Goal: Information Seeking & Learning: Learn about a topic

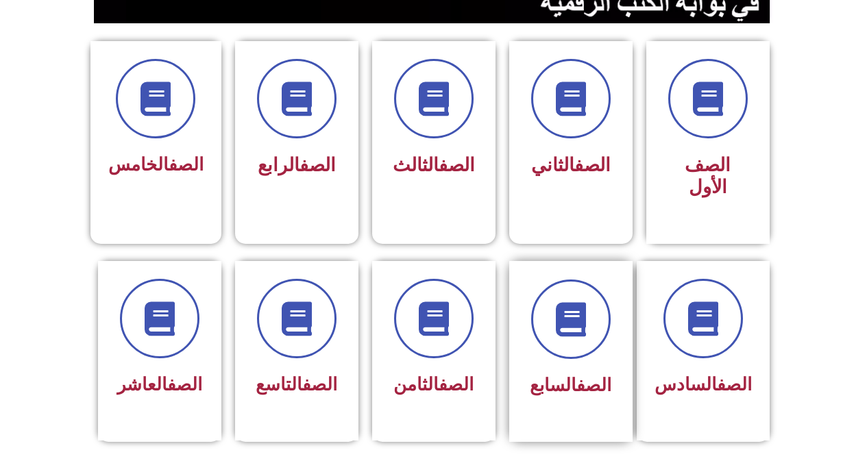
scroll to position [343, 0]
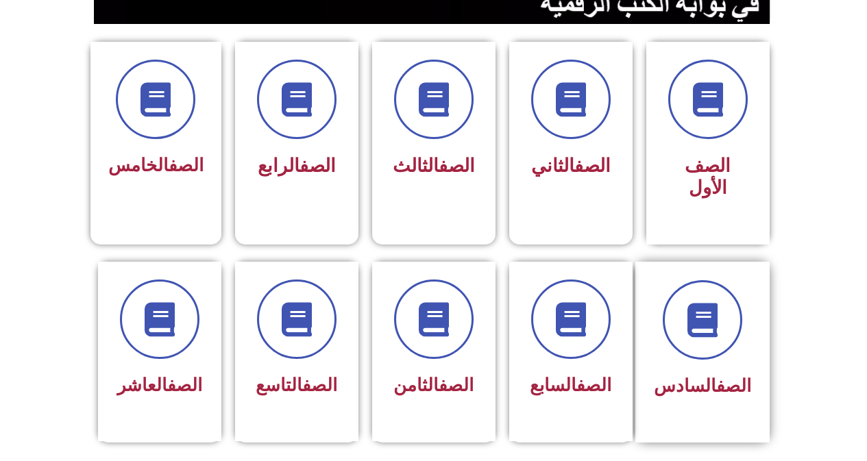
click at [737, 332] on div at bounding box center [702, 319] width 97 height 79
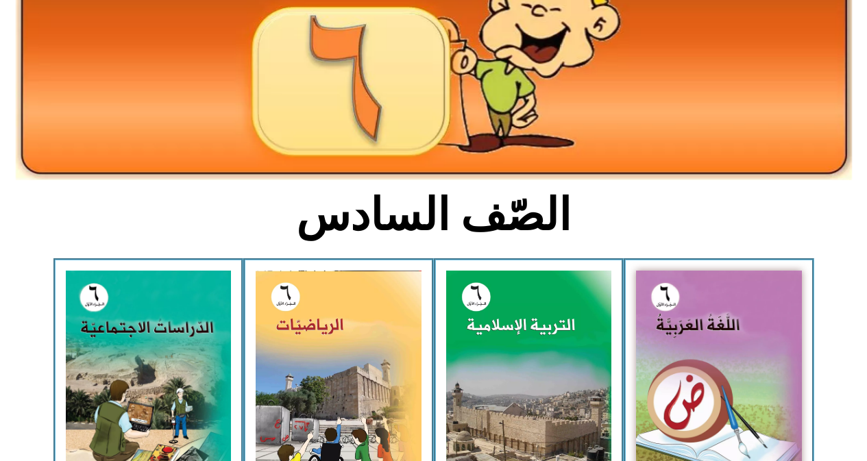
scroll to position [206, 0]
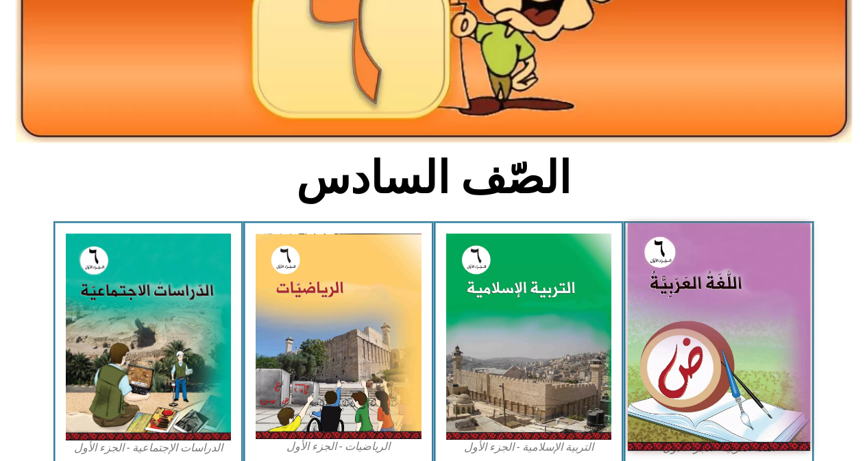
click at [717, 347] on img at bounding box center [719, 336] width 182 height 227
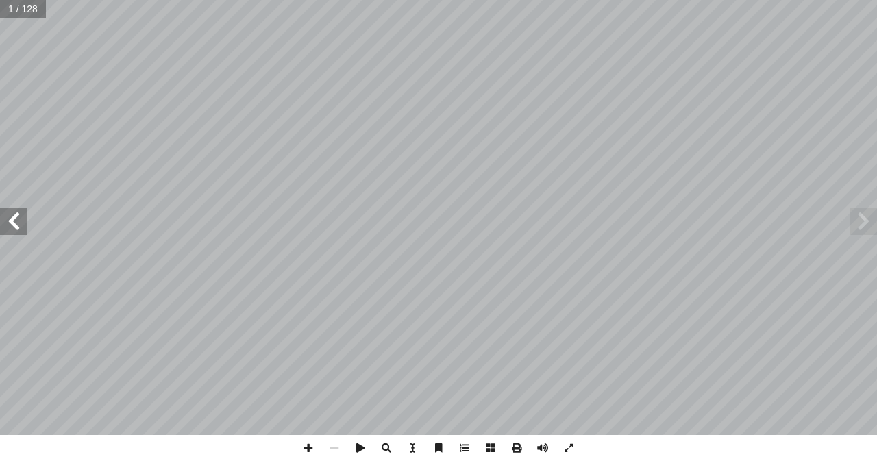
click at [20, 229] on span at bounding box center [13, 221] width 27 height 27
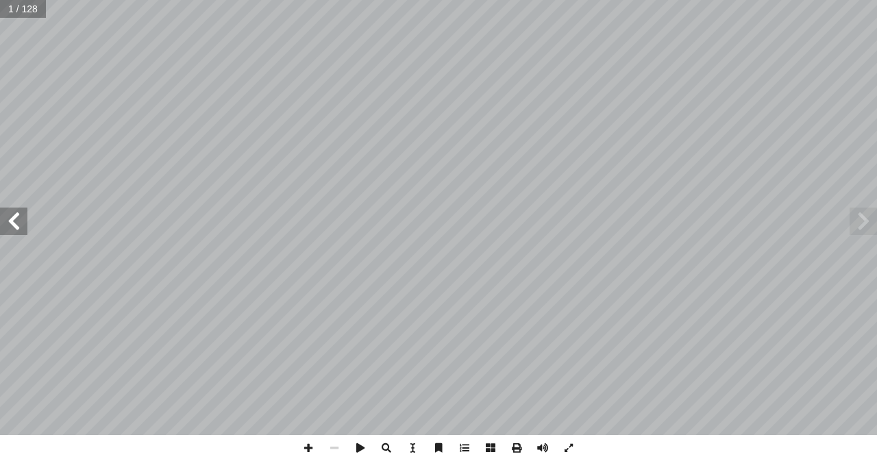
click at [18, 230] on span at bounding box center [13, 221] width 27 height 27
click at [18, 228] on span at bounding box center [13, 221] width 27 height 27
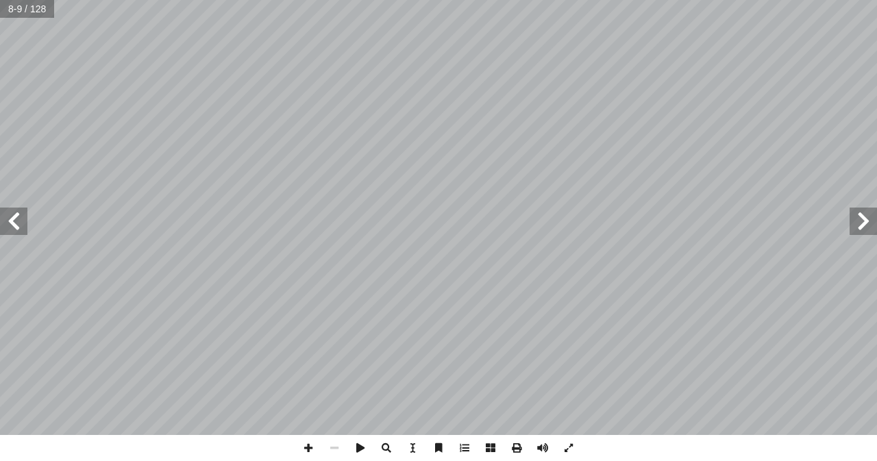
click at [18, 228] on span at bounding box center [13, 221] width 27 height 27
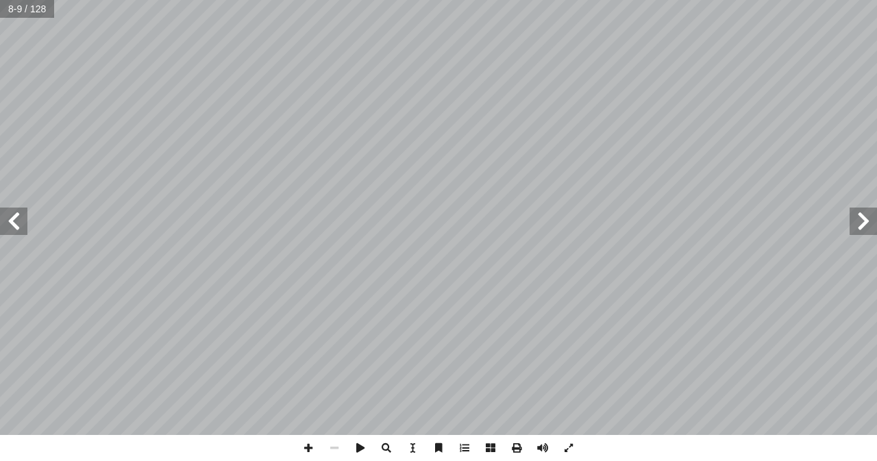
click at [18, 228] on span at bounding box center [13, 221] width 27 height 27
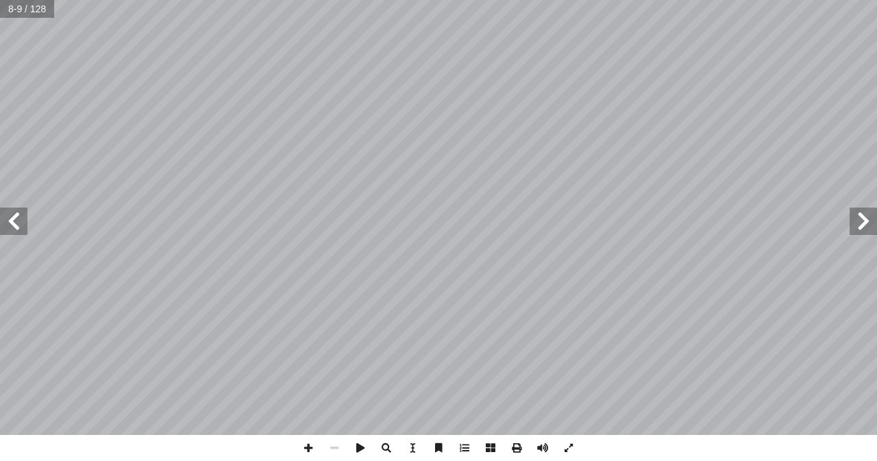
click at [18, 228] on span at bounding box center [13, 221] width 27 height 27
click at [18, 227] on span at bounding box center [13, 221] width 27 height 27
click at [18, 226] on span at bounding box center [13, 221] width 27 height 27
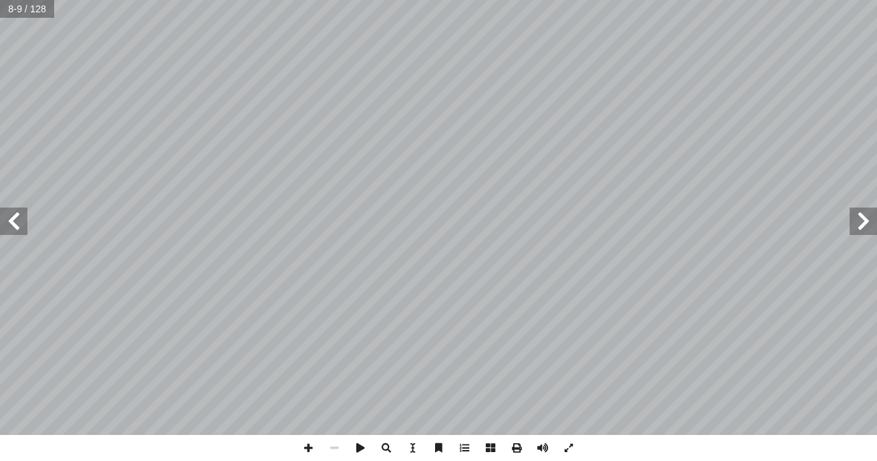
click at [18, 226] on span at bounding box center [13, 221] width 27 height 27
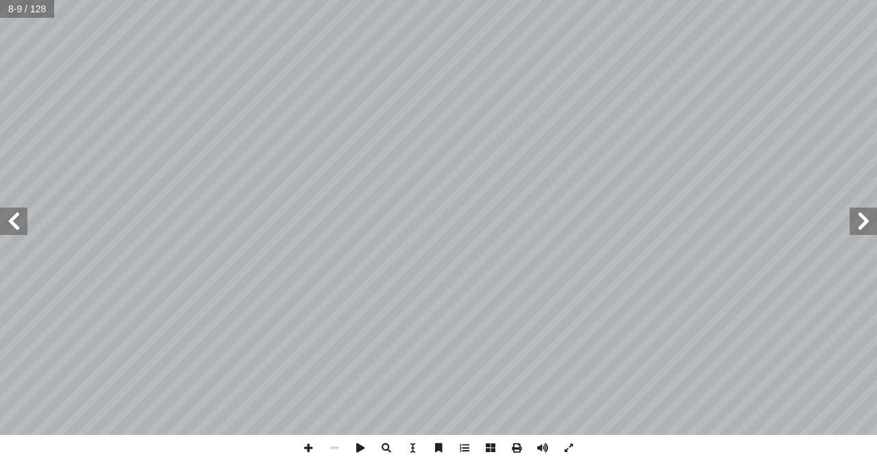
click at [18, 227] on span at bounding box center [13, 221] width 27 height 27
click at [16, 240] on div "ُ ة َّ ي ِ ب َ ر َ الع ُ ة َ غ ُّ الل ليف: أ � ّ فريق الت ) ً � ق ّ . محمود عيد…" at bounding box center [438, 217] width 877 height 435
click at [863, 223] on span at bounding box center [863, 221] width 27 height 27
click at [313, 452] on span at bounding box center [308, 448] width 26 height 26
click at [306, 443] on span at bounding box center [308, 448] width 26 height 26
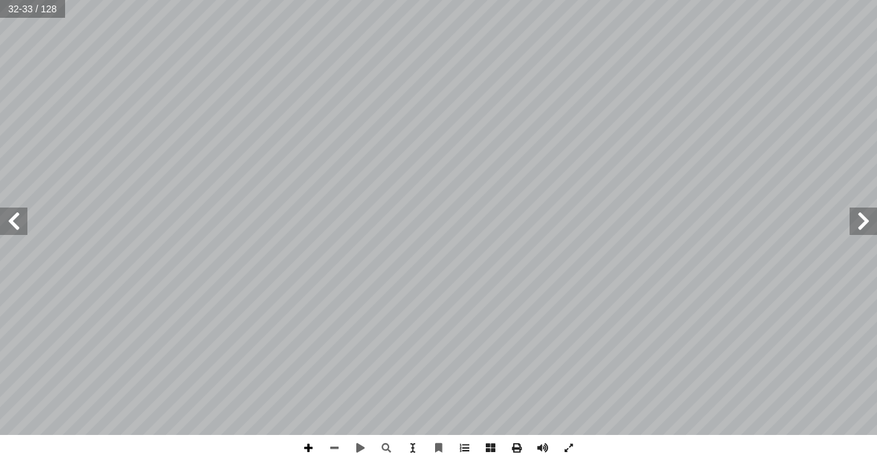
click at [306, 443] on span at bounding box center [308, 448] width 26 height 26
click at [459, 0] on html "الصفحة الرئيسية الصف الأول الصف الثاني الصف الثالث الصف الرابع الصف الخامس الصف…" at bounding box center [438, 62] width 877 height 125
click at [336, 445] on span at bounding box center [334, 448] width 26 height 26
click at [587, 454] on div "٢٨ ُ ة َ راء ِ الق ها ِ ب َ قام أ ا تي َّ ال َ ة َ دين َ ها الم َ ن ْ و َ ؛ ك َ…" at bounding box center [438, 230] width 877 height 461
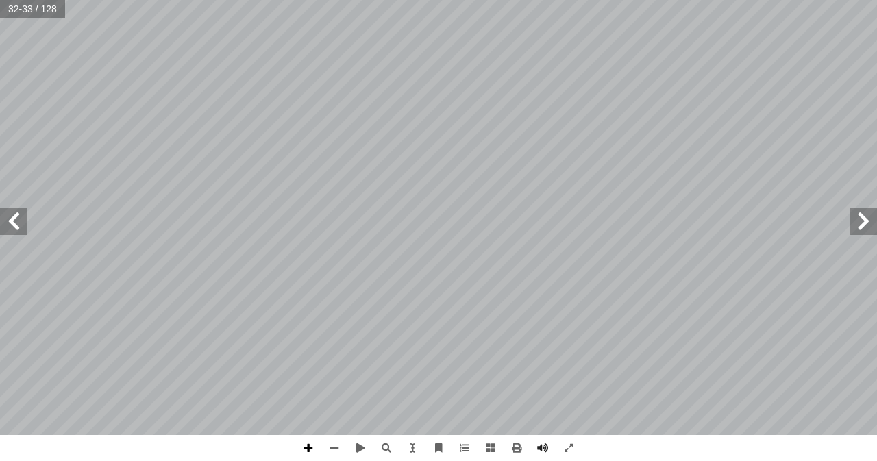
click at [305, 441] on span at bounding box center [308, 448] width 26 height 26
